Goal: Task Accomplishment & Management: Complete application form

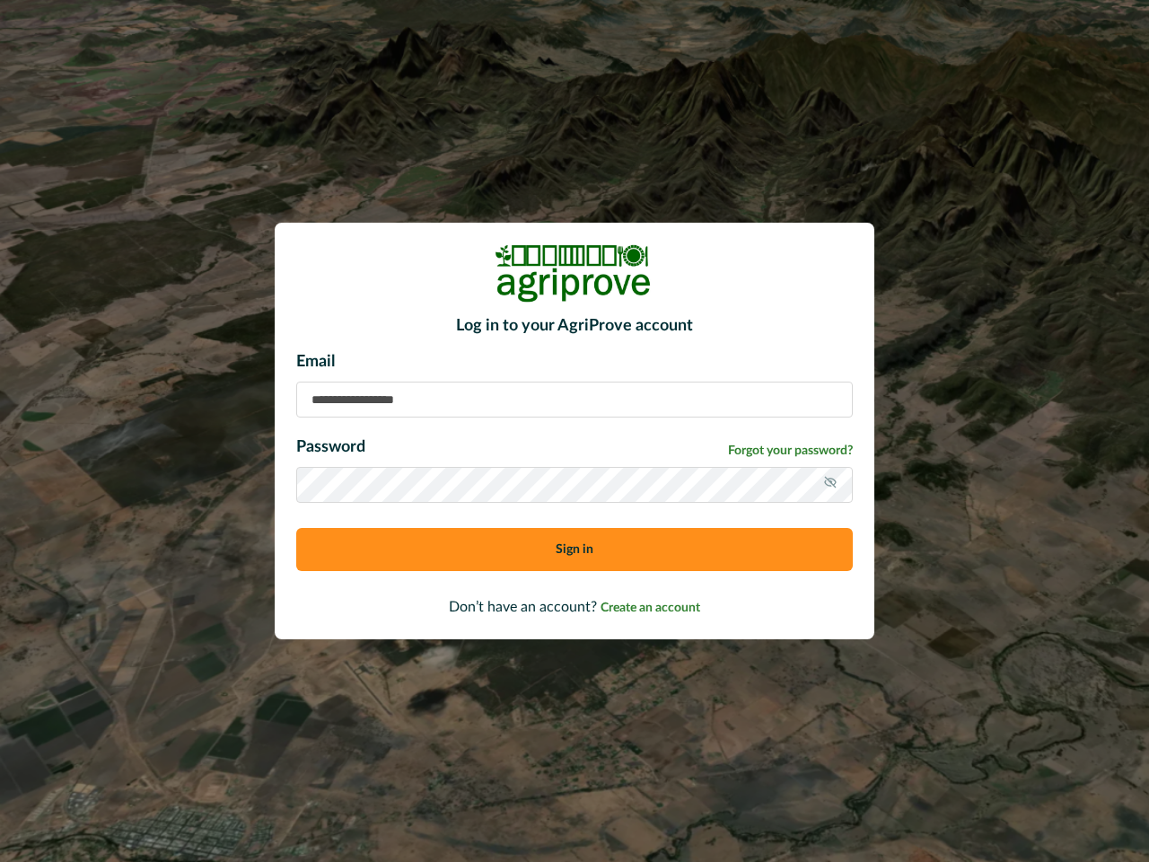
click at [575, 431] on div "Email Password Forgot your password? Sign in" at bounding box center [574, 467] width 557 height 235
click at [831, 485] on icon at bounding box center [830, 482] width 14 height 14
click at [575, 550] on button "Sign in" at bounding box center [574, 549] width 557 height 43
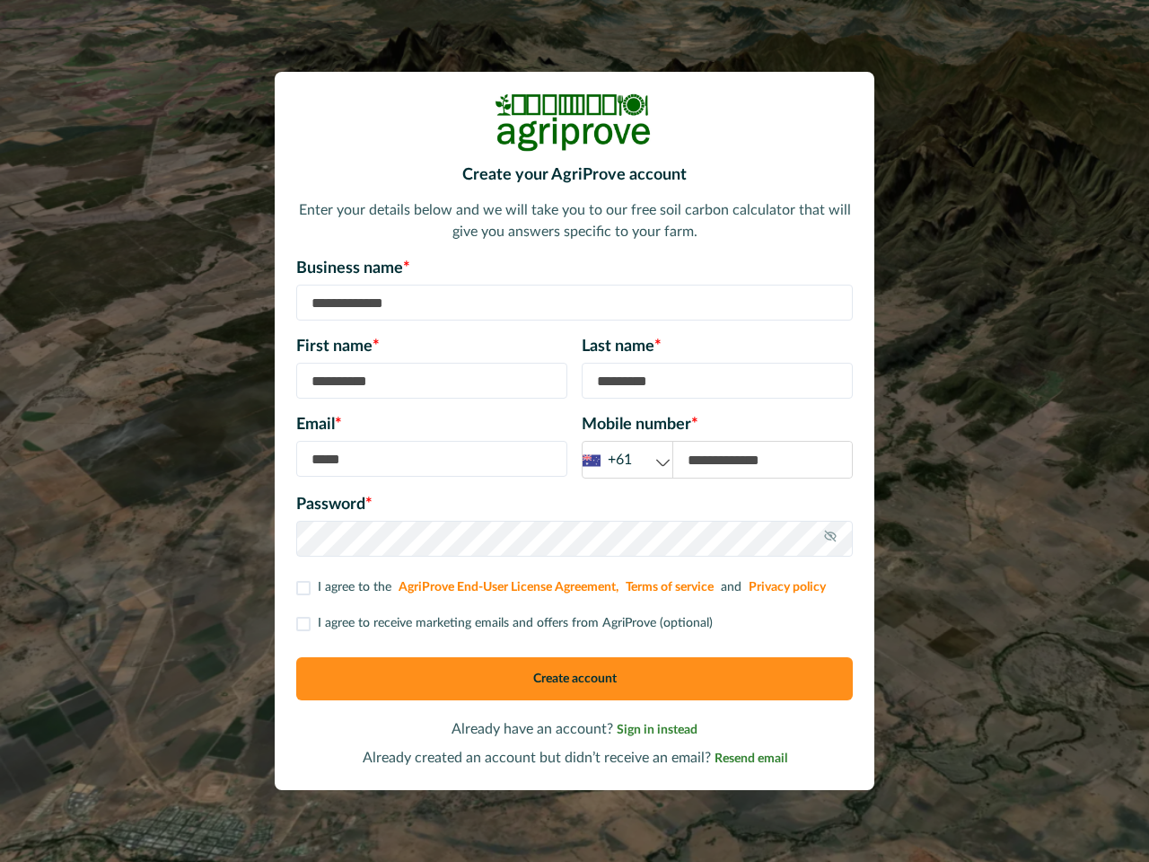
click at [575, 431] on div "Email * Mobile number * +61 +61 +44 +1" at bounding box center [574, 446] width 557 height 66
click at [628, 460] on div "+61" at bounding box center [628, 460] width 90 height 22
click at [831, 539] on icon at bounding box center [830, 536] width 14 height 14
click at [503, 623] on p "I agree to receive marketing emails and offers from AgriProve (optional)" at bounding box center [515, 623] width 395 height 19
click at [575, 679] on button "Create account" at bounding box center [574, 678] width 557 height 43
